Goal: Communication & Community: Participate in discussion

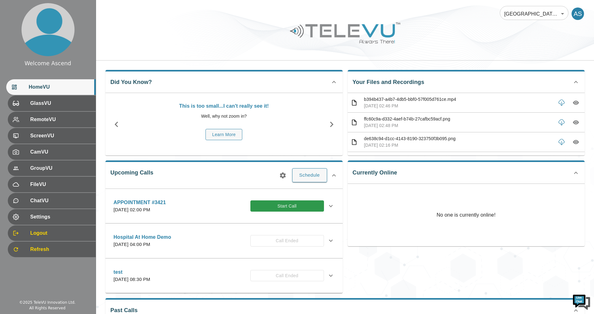
click at [552, 6] on body "Welcome Ascend HomeVU GlassVU RemoteVU ScreenVU CamVU GroupVU FileVU ChatVU Set…" at bounding box center [297, 190] width 594 height 380
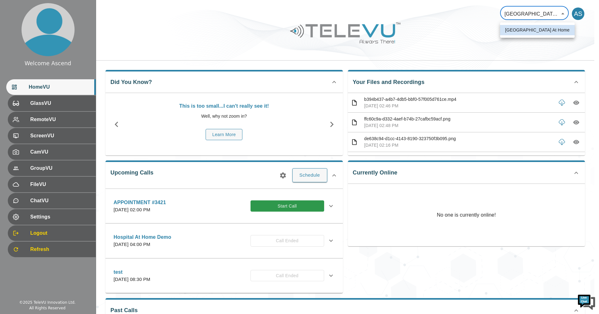
click at [576, 16] on div at bounding box center [299, 157] width 599 height 314
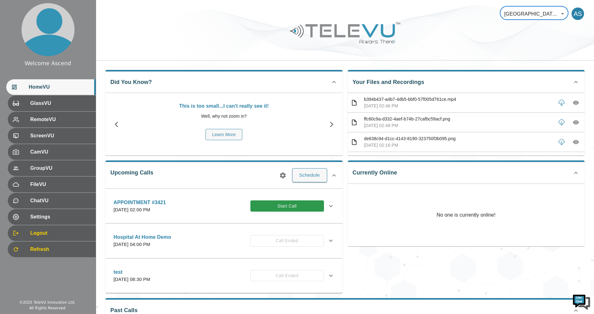
click at [581, 17] on div "AS" at bounding box center [578, 13] width 12 height 12
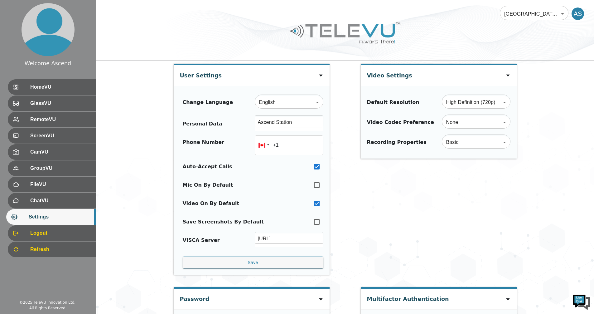
click at [580, 12] on div "AS" at bounding box center [578, 13] width 12 height 12
click at [576, 14] on div "AS" at bounding box center [578, 13] width 12 height 12
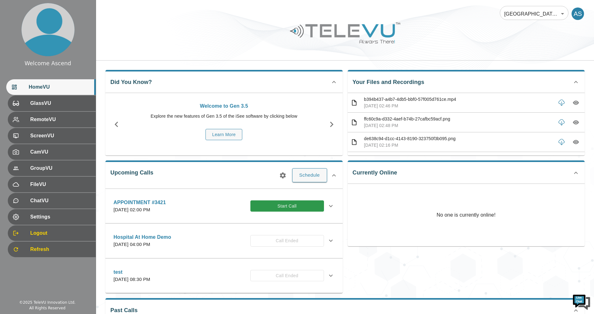
click at [289, 18] on div "AS" at bounding box center [578, 13] width 12 height 12
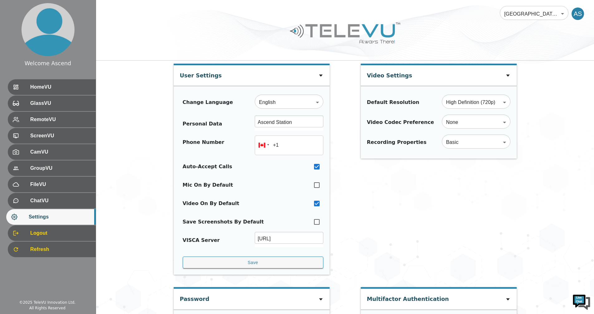
click at [47, 83] on span "HomeVU" at bounding box center [60, 86] width 61 height 7
